Goal: Register for event/course

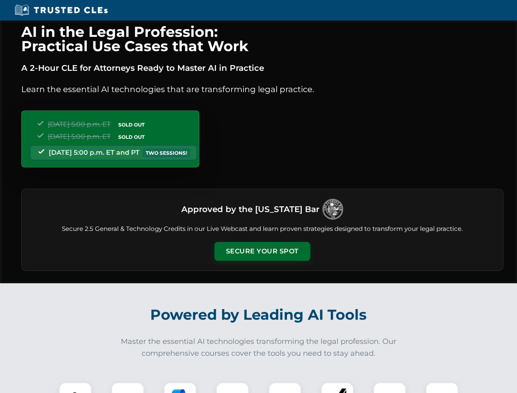
click at [262, 252] on button "Secure Your Spot" at bounding box center [263, 251] width 96 height 19
click at [75, 388] on img at bounding box center [75, 399] width 24 height 24
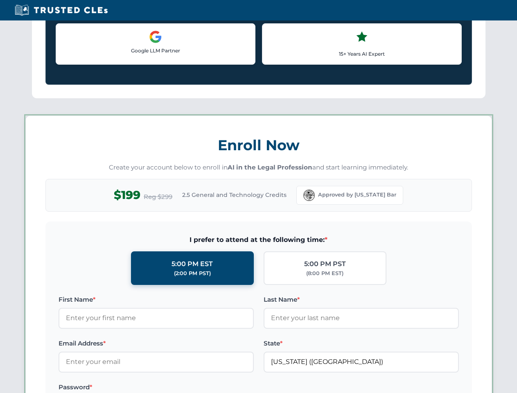
click at [180, 388] on label "Password *" at bounding box center [156, 388] width 195 height 10
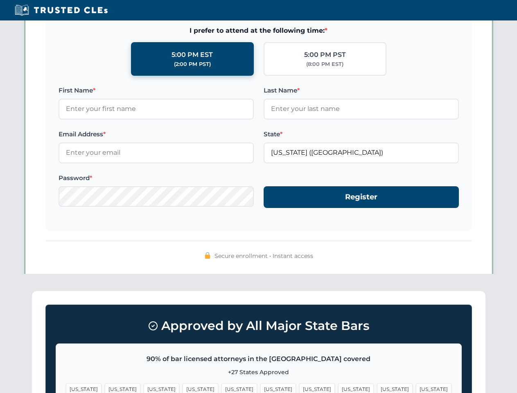
click at [377, 388] on span "[US_STATE]" at bounding box center [395, 389] width 36 height 12
